Goal: Information Seeking & Learning: Understand process/instructions

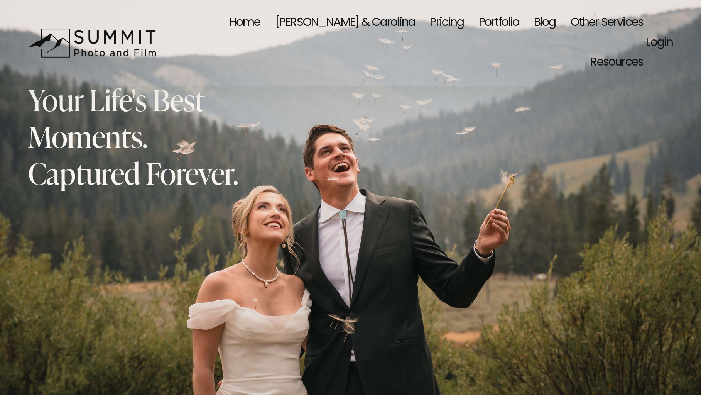
click at [430, 23] on link "Pricing" at bounding box center [447, 23] width 34 height 40
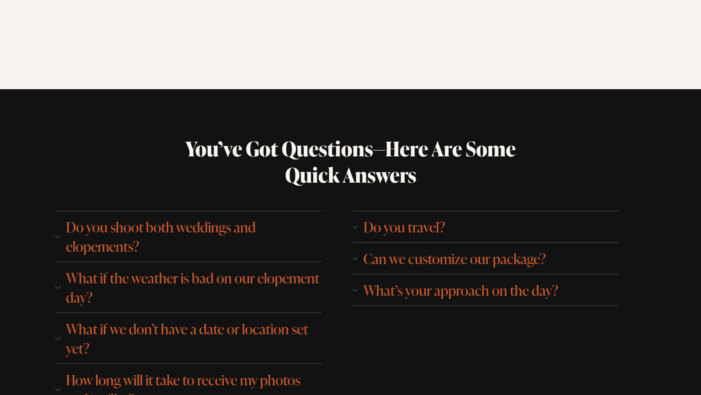
scroll to position [3598, 0]
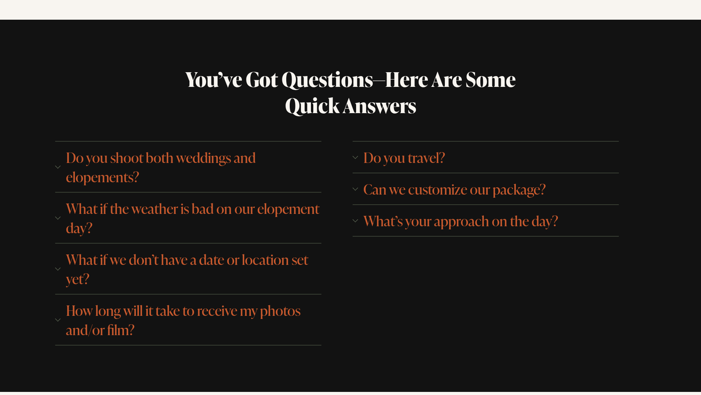
click at [527, 179] on span "Can we customize our package?" at bounding box center [488, 188] width 261 height 19
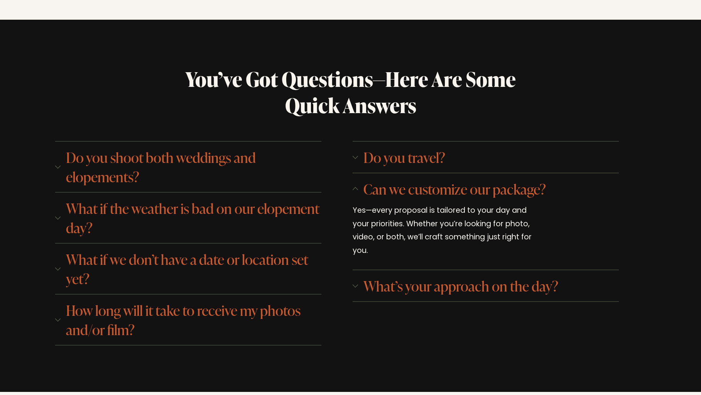
click at [468, 179] on span "Can we customize our package?" at bounding box center [488, 188] width 261 height 19
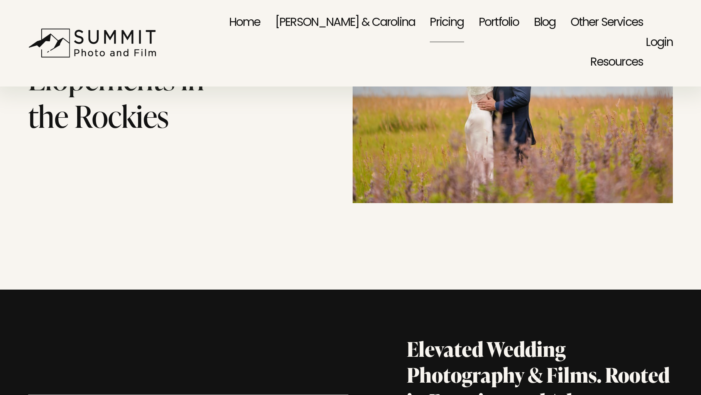
scroll to position [0, 0]
